Goal: Task Accomplishment & Management: Complete application form

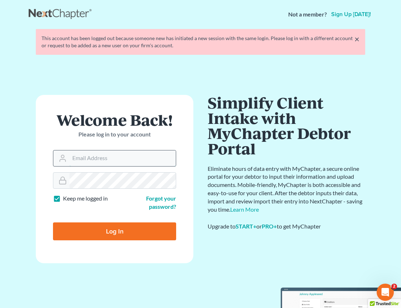
click at [103, 158] on input "Email Address" at bounding box center [123, 158] width 106 height 16
type input "[EMAIL_ADDRESS][DOMAIN_NAME]"
click at [129, 237] on input "Log In" at bounding box center [114, 231] width 123 height 18
type input "Thinking..."
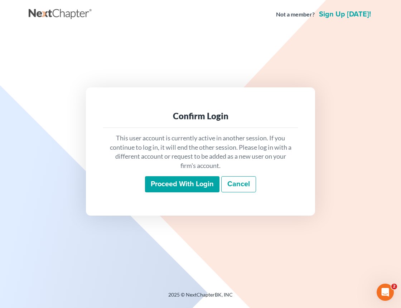
click at [175, 188] on input "Proceed with login" at bounding box center [182, 184] width 75 height 16
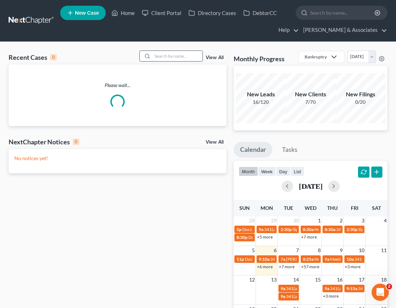
click at [174, 56] on input "search" at bounding box center [177, 56] width 50 height 10
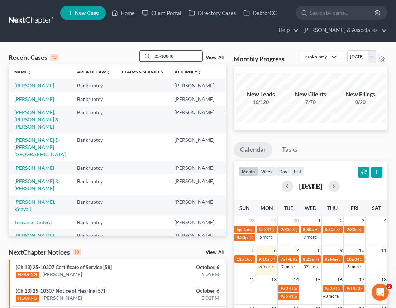
type input "25-10848"
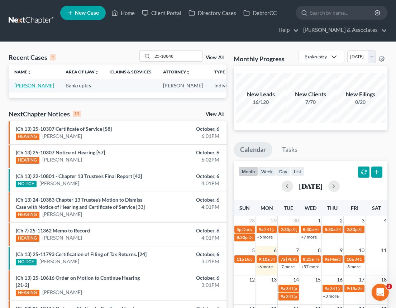
click at [23, 87] on link "[PERSON_NAME]" at bounding box center [34, 85] width 40 height 6
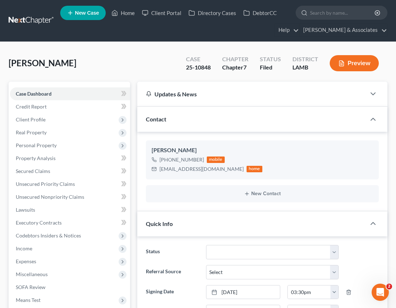
scroll to position [497, 0]
click at [34, 143] on span "Personal Property" at bounding box center [36, 145] width 41 height 6
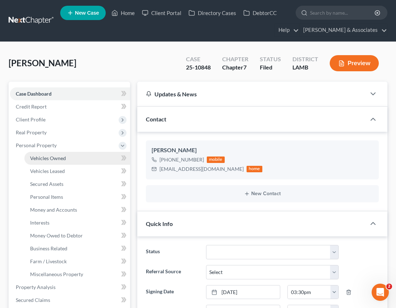
click at [37, 158] on span "Vehicles Owned" at bounding box center [48, 158] width 36 height 6
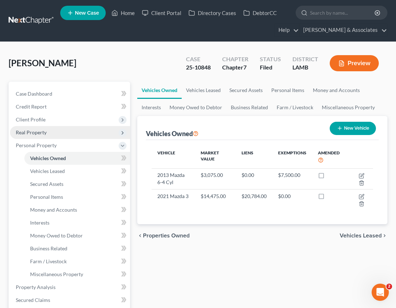
click at [39, 130] on span "Real Property" at bounding box center [31, 132] width 31 height 6
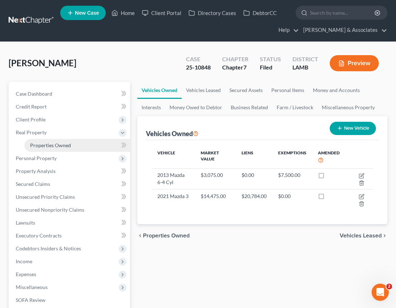
click at [44, 149] on link "Properties Owned" at bounding box center [77, 145] width 106 height 13
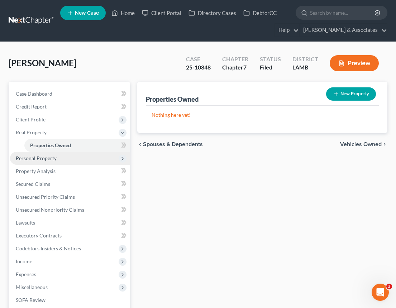
click at [27, 157] on span "Personal Property" at bounding box center [36, 158] width 41 height 6
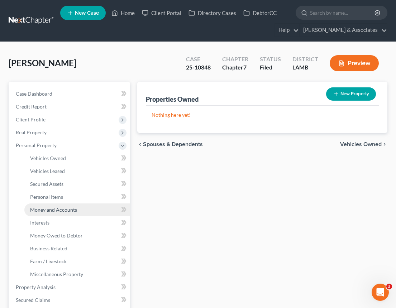
click at [40, 210] on span "Money and Accounts" at bounding box center [53, 210] width 47 height 6
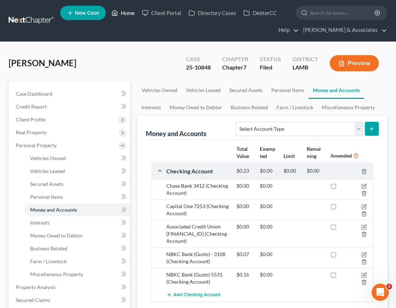
click at [124, 12] on link "Home" at bounding box center [123, 12] width 30 height 13
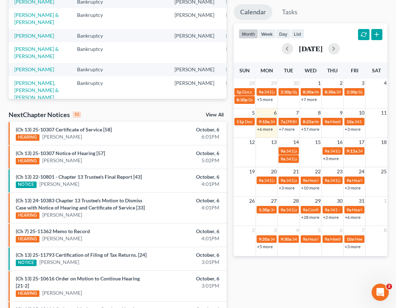
scroll to position [138, 0]
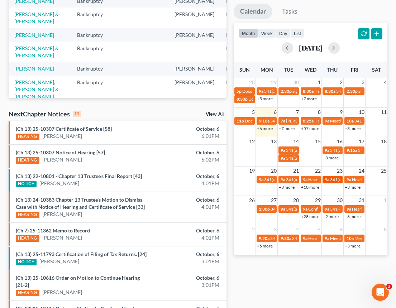
click at [335, 182] on span "341(a) meeting for Lisa Toliver" at bounding box center [364, 179] width 69 height 5
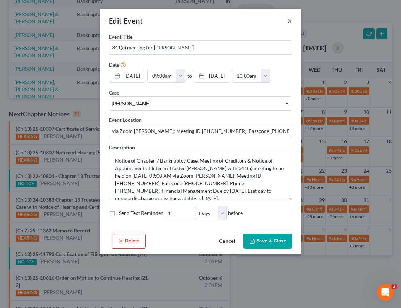
click at [290, 21] on button "×" at bounding box center [289, 20] width 5 height 9
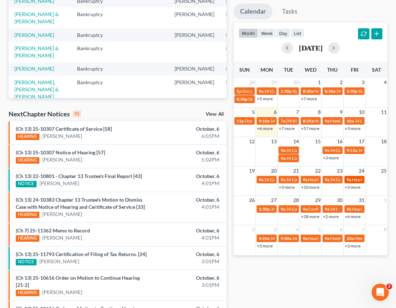
click at [353, 182] on span "Hearing for Mary Clive Munson" at bounding box center [397, 179] width 90 height 5
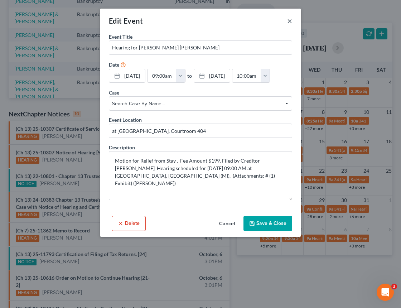
click at [289, 21] on button "×" at bounding box center [289, 20] width 5 height 9
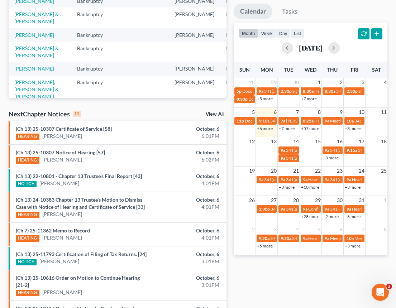
click at [352, 190] on link "+3 more" at bounding box center [353, 187] width 16 height 5
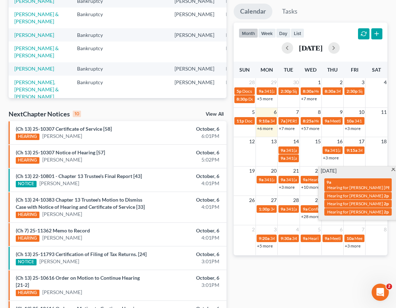
click at [244, 219] on td at bounding box center [245, 212] width 22 height 15
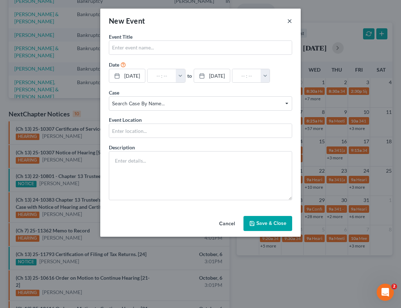
click at [291, 21] on button "×" at bounding box center [289, 20] width 5 height 9
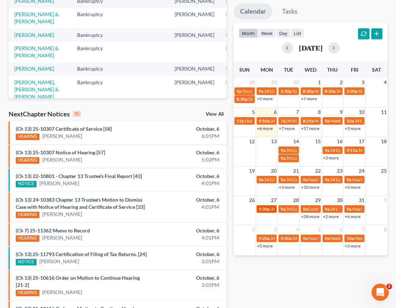
click at [266, 212] on span "1:30p" at bounding box center [264, 208] width 11 height 5
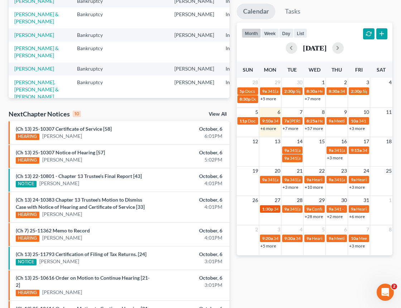
select select "Days"
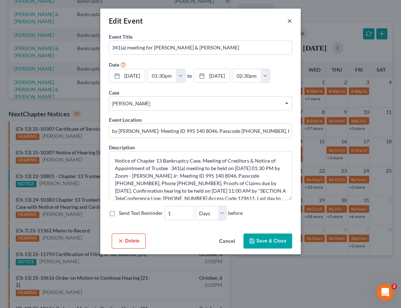
click at [289, 22] on button "×" at bounding box center [289, 20] width 5 height 9
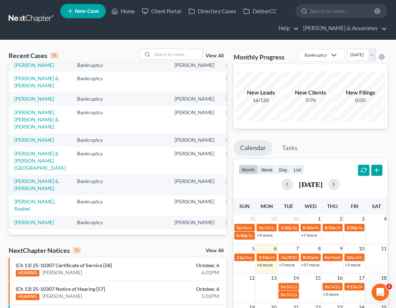
scroll to position [0, 0]
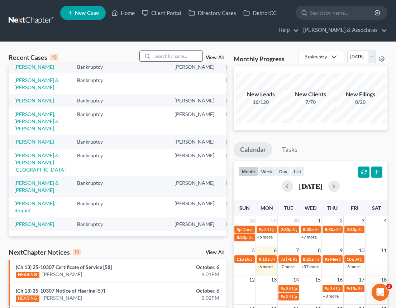
click at [161, 57] on input "search" at bounding box center [177, 56] width 50 height 10
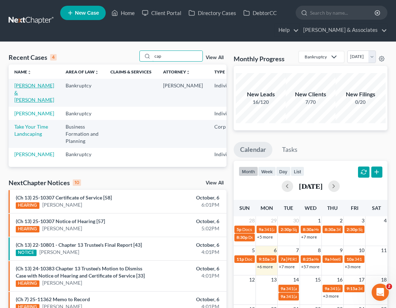
type input "cap"
click at [25, 93] on link "Capitano, Jared & Kristen" at bounding box center [34, 92] width 40 height 20
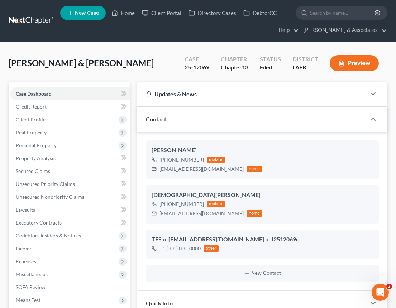
scroll to position [1180, 0]
drag, startPoint x: 206, startPoint y: 67, endPoint x: 185, endPoint y: 67, distance: 20.8
click at [185, 67] on div "Case 25-12069" at bounding box center [197, 63] width 36 height 21
copy div "25-12069"
click at [197, 69] on div "25-12069" at bounding box center [197, 67] width 25 height 8
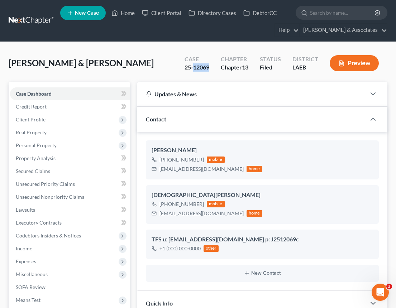
drag, startPoint x: 210, startPoint y: 68, endPoint x: 194, endPoint y: 67, distance: 16.5
click at [194, 67] on div "Case 25-12069" at bounding box center [197, 63] width 36 height 21
copy div "12069"
click at [201, 65] on div "25-12069" at bounding box center [197, 67] width 25 height 8
drag, startPoint x: 209, startPoint y: 67, endPoint x: 179, endPoint y: 67, distance: 30.1
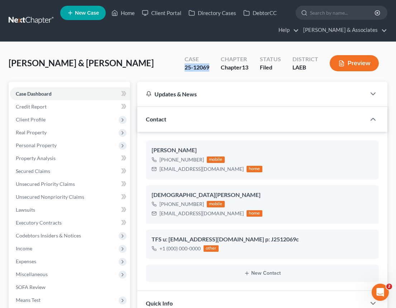
click at [179, 67] on div "Case 25-12069" at bounding box center [197, 63] width 36 height 21
copy div "25-12069"
click at [39, 93] on span "Case Dashboard" at bounding box center [34, 94] width 36 height 6
click at [37, 120] on span "Client Profile" at bounding box center [31, 119] width 30 height 6
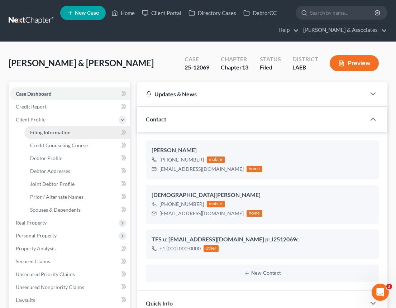
click at [44, 134] on span "Filing Information" at bounding box center [50, 132] width 40 height 6
select select "1"
select select "3"
select select "19"
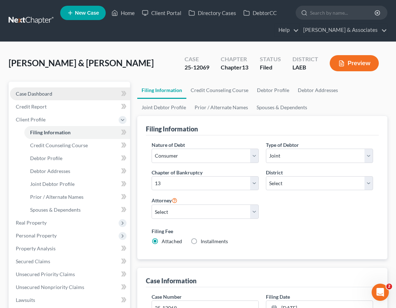
click at [39, 94] on span "Case Dashboard" at bounding box center [34, 94] width 37 height 6
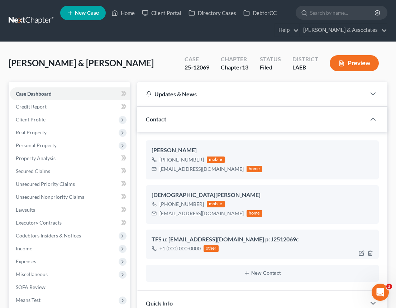
scroll to position [1180, 0]
click at [128, 13] on link "Home" at bounding box center [123, 12] width 30 height 13
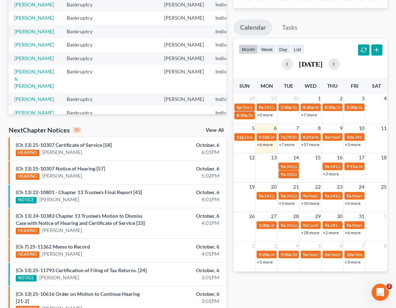
scroll to position [137, 0]
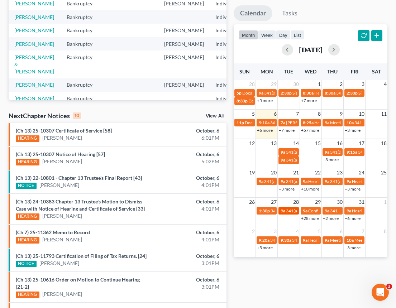
click at [287, 214] on span "341(a) meeting for James Jones & Brittany Jones" at bounding box center [339, 210] width 107 height 5
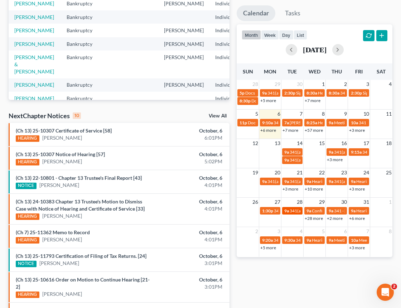
select select "Days"
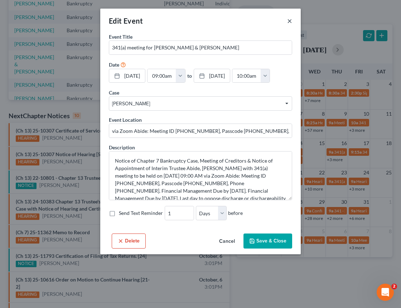
click at [290, 22] on button "×" at bounding box center [289, 20] width 5 height 9
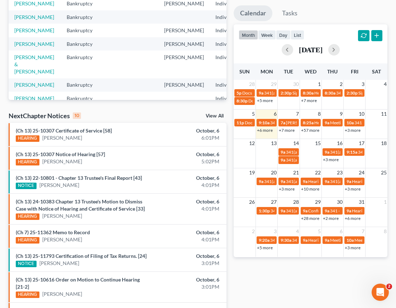
scroll to position [0, 0]
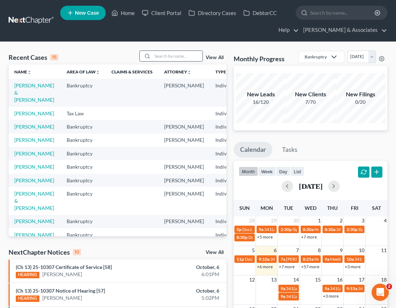
click at [174, 54] on input "search" at bounding box center [177, 56] width 50 height 10
type input "25-10882"
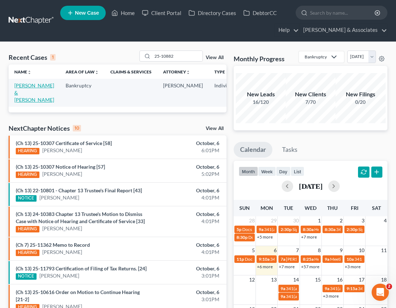
click at [25, 93] on link "Jones, James & Brittany" at bounding box center [34, 92] width 40 height 20
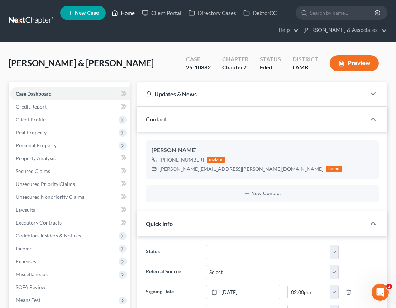
scroll to position [115, 0]
click at [33, 134] on span "Real Property" at bounding box center [31, 132] width 31 height 6
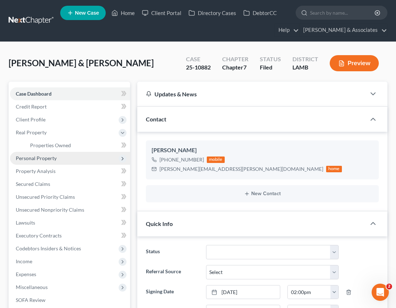
click at [40, 158] on span "Personal Property" at bounding box center [36, 158] width 41 height 6
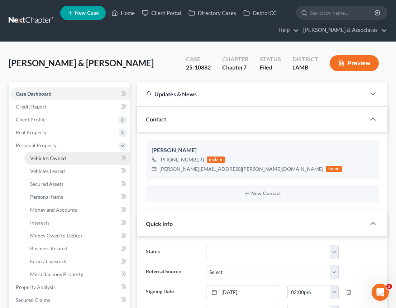
click at [42, 157] on span "Vehicles Owned" at bounding box center [48, 158] width 36 height 6
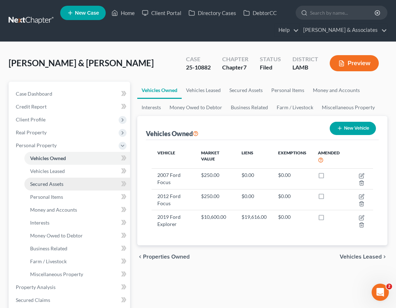
click at [45, 183] on span "Secured Assets" at bounding box center [46, 184] width 33 height 6
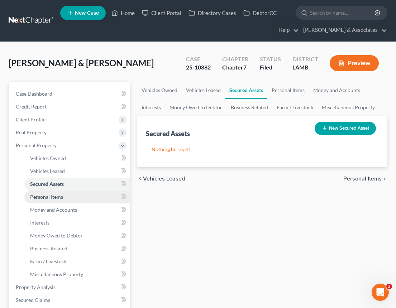
click at [46, 199] on span "Personal Items" at bounding box center [46, 197] width 33 height 6
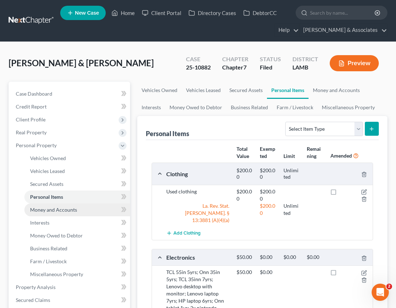
click at [45, 210] on span "Money and Accounts" at bounding box center [53, 210] width 47 height 6
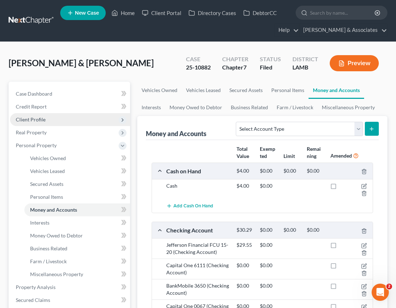
click at [40, 122] on span "Client Profile" at bounding box center [31, 119] width 30 height 6
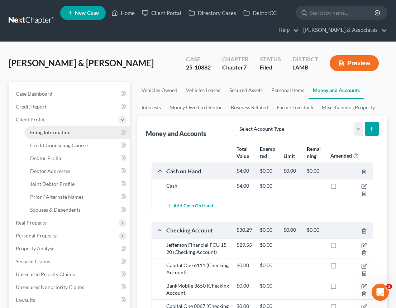
click at [47, 133] on span "Filing Information" at bounding box center [50, 132] width 40 height 6
select select "1"
select select "0"
select select "35"
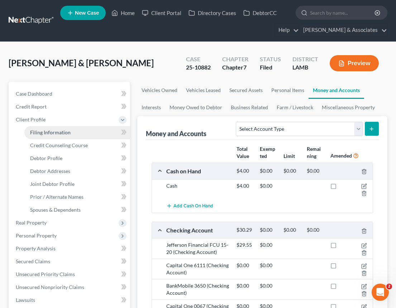
select select "0"
select select "19"
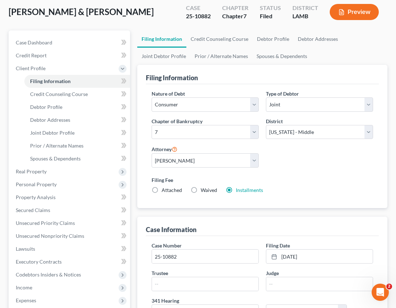
scroll to position [52, 0]
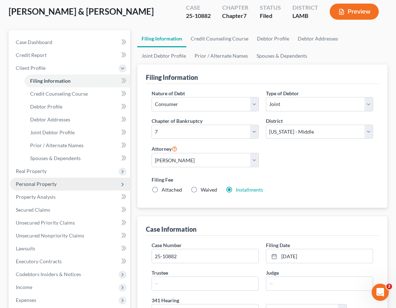
click at [30, 184] on span "Personal Property" at bounding box center [36, 184] width 41 height 6
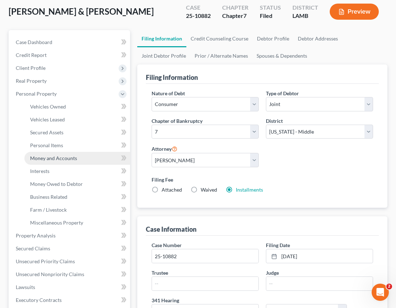
click at [43, 157] on span "Money and Accounts" at bounding box center [53, 158] width 47 height 6
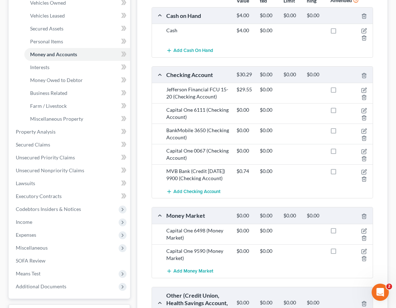
scroll to position [165, 0]
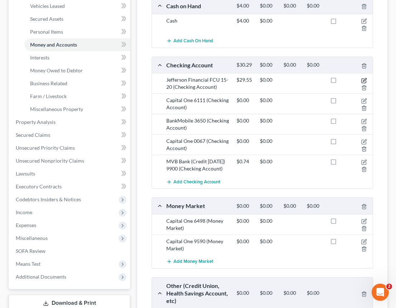
click at [364, 80] on icon "button" at bounding box center [364, 81] width 6 height 6
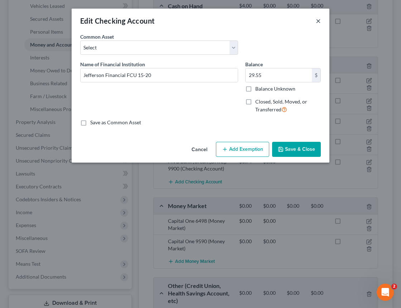
click at [318, 21] on button "×" at bounding box center [318, 20] width 5 height 9
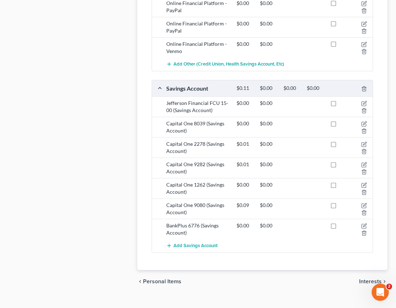
scroll to position [510, 0]
